Goal: Transaction & Acquisition: Purchase product/service

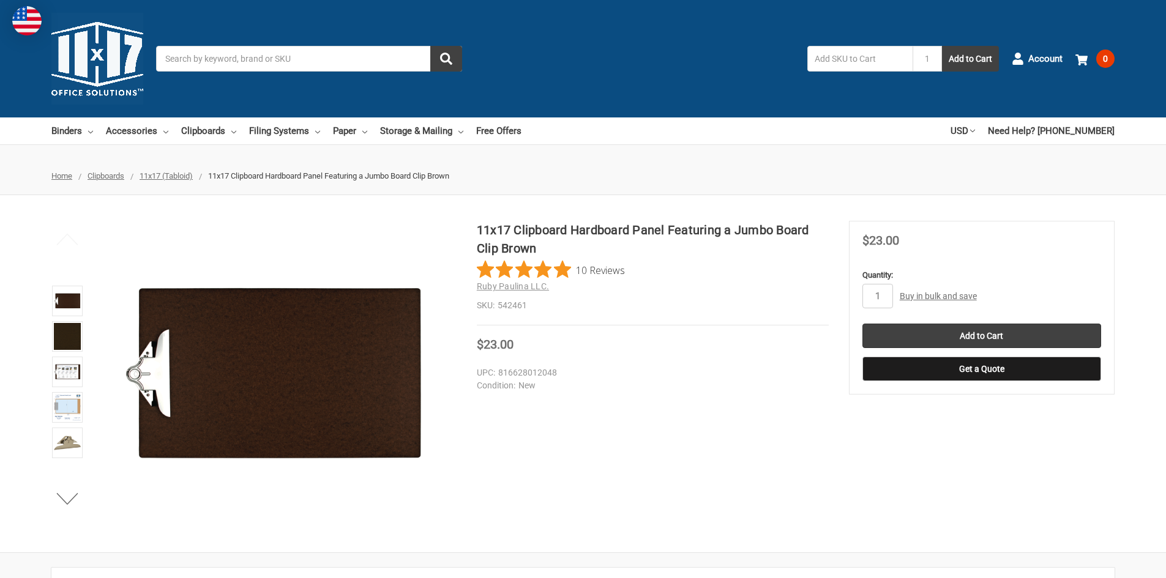
click at [242, 61] on input "Search" at bounding box center [309, 59] width 306 height 26
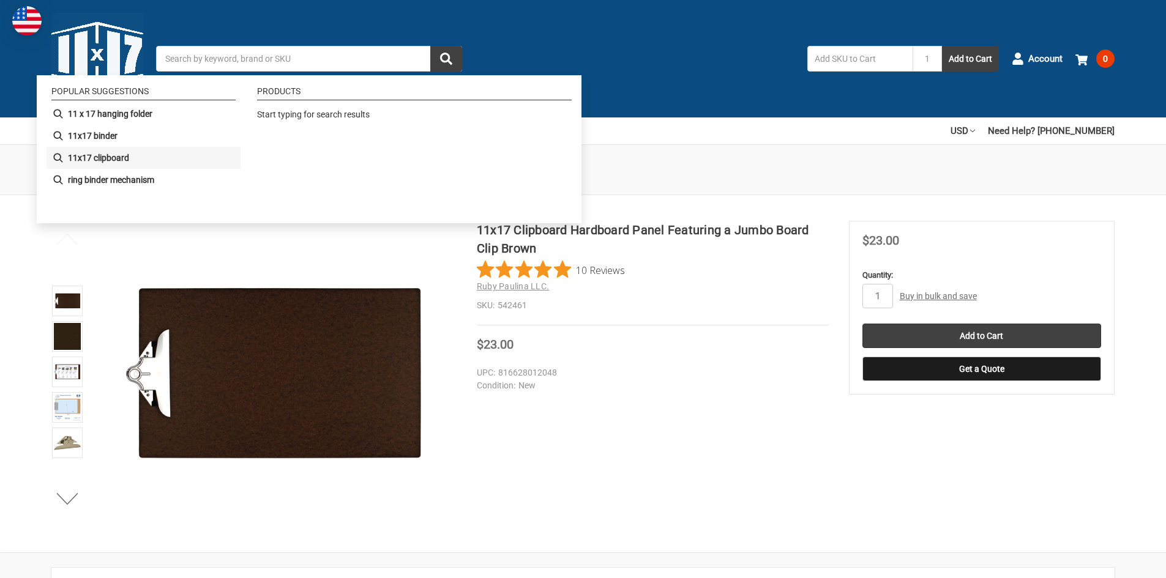
click at [110, 157] on b "11x17 clipboard" at bounding box center [98, 158] width 61 height 13
type input "11x17 clipboard"
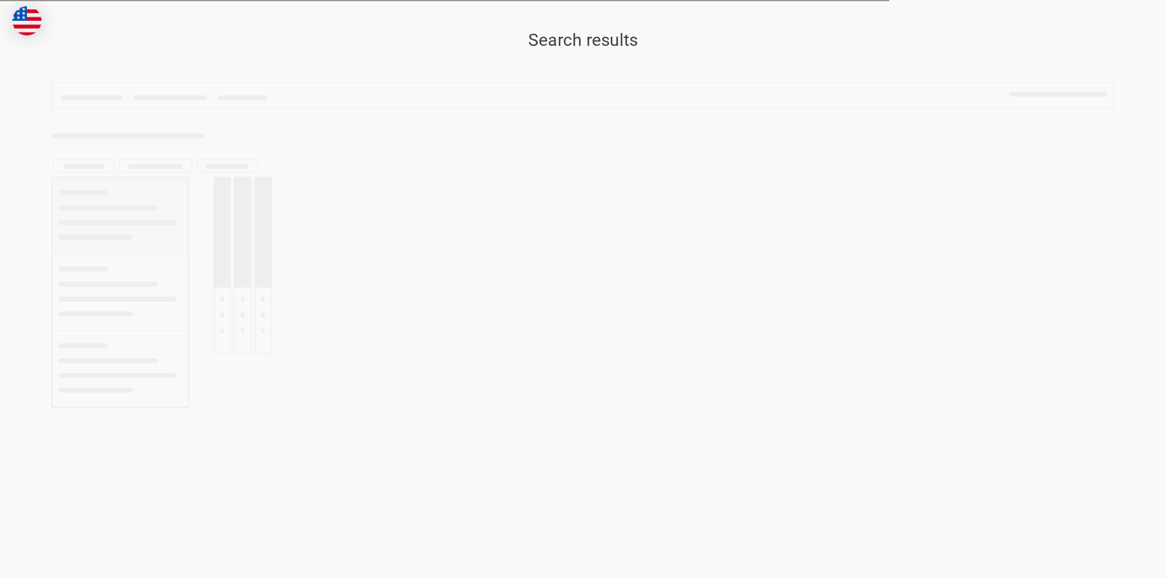
type input "11x17 clipboard"
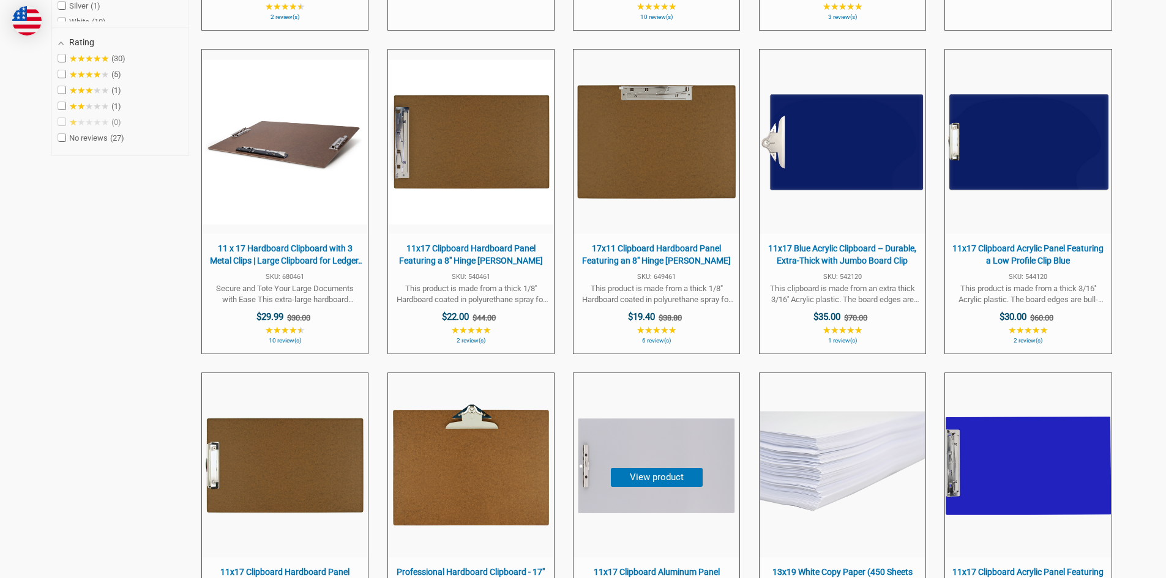
scroll to position [673, 0]
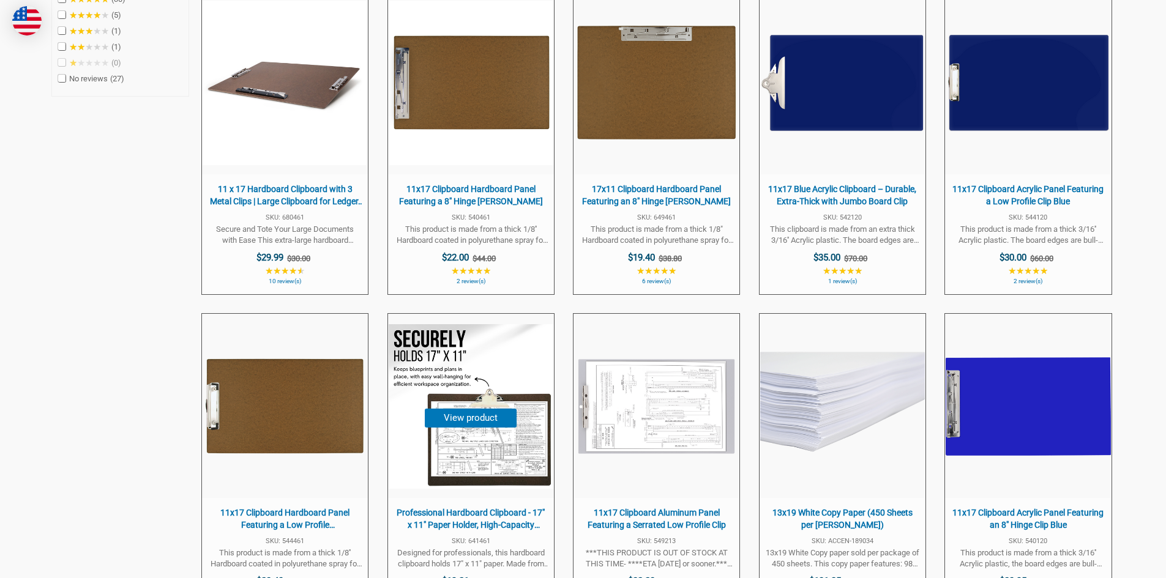
click at [489, 381] on img at bounding box center [471, 406] width 165 height 165
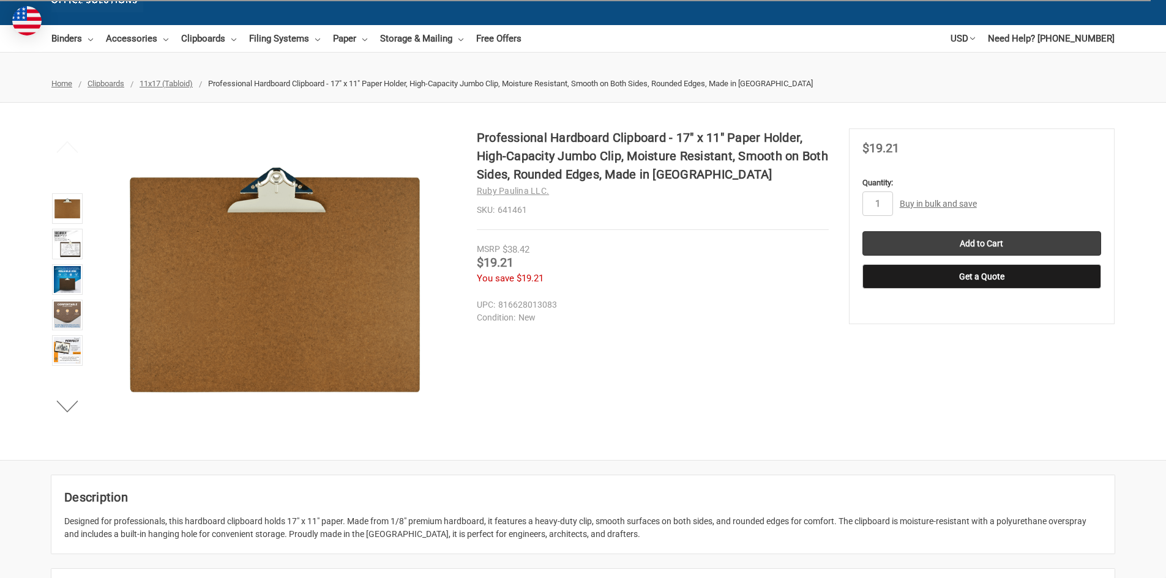
scroll to position [122, 0]
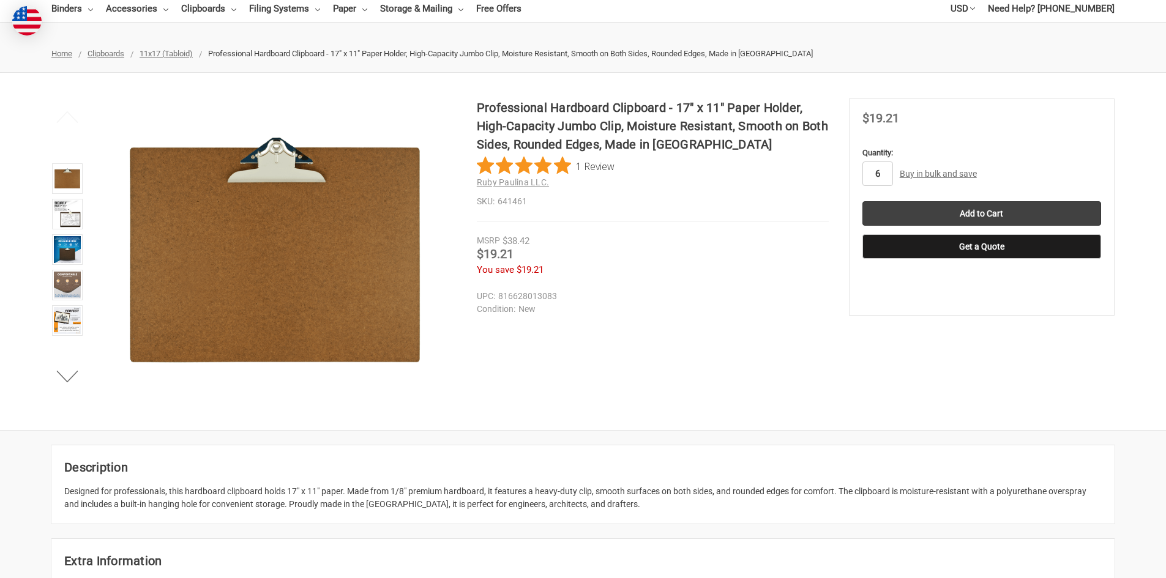
type input "6"
click at [910, 304] on section "MSRP $38.42 Was Price Now $19.21 You save $19.21" at bounding box center [982, 207] width 266 height 217
click at [934, 170] on link "Buy in bulk and save" at bounding box center [937, 174] width 77 height 10
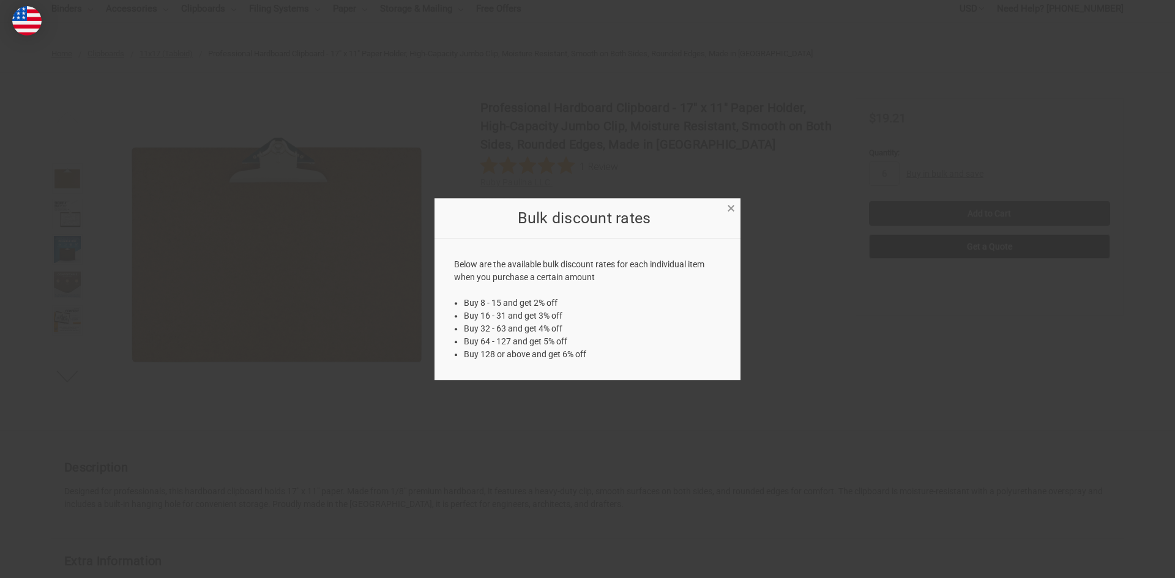
click at [728, 212] on span "×" at bounding box center [731, 209] width 8 height 18
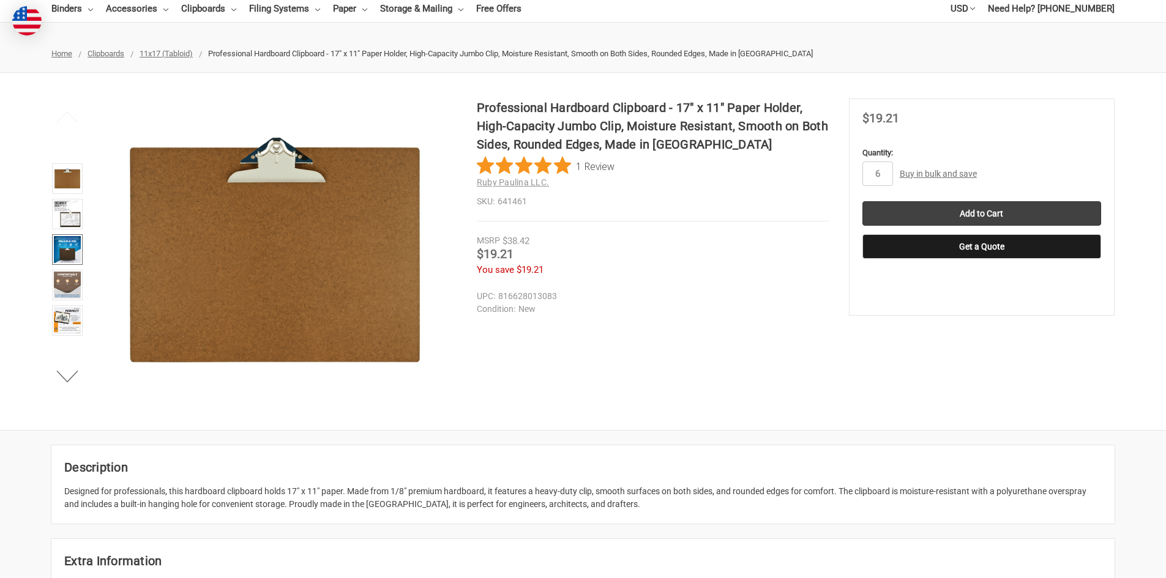
click at [67, 243] on img at bounding box center [67, 249] width 27 height 27
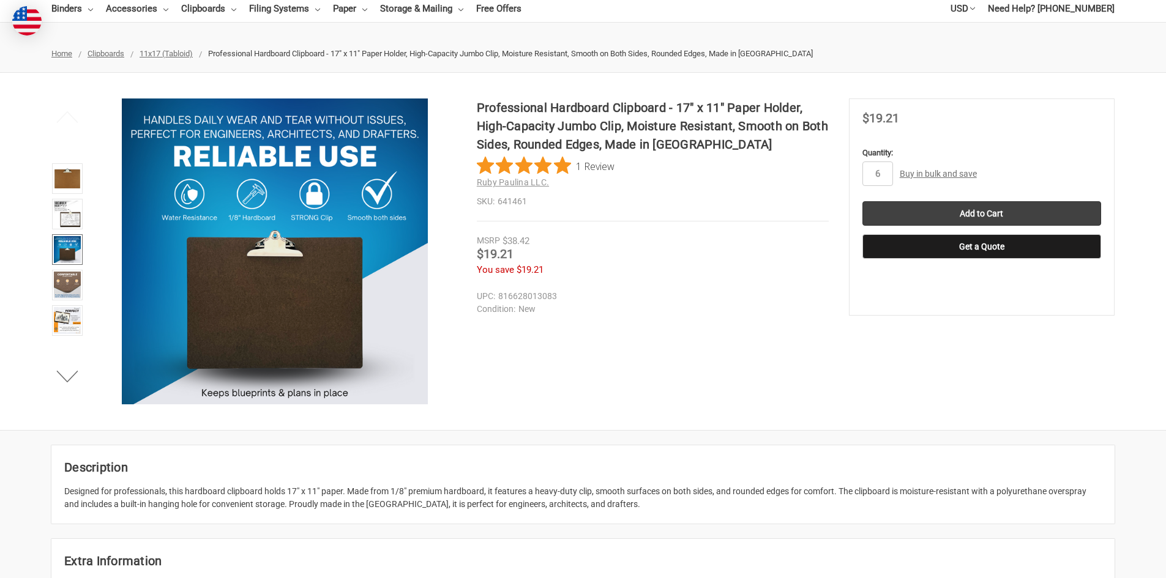
click at [67, 269] on li at bounding box center [67, 286] width 38 height 35
click at [63, 222] on img at bounding box center [67, 214] width 27 height 27
